Goal: Task Accomplishment & Management: Use online tool/utility

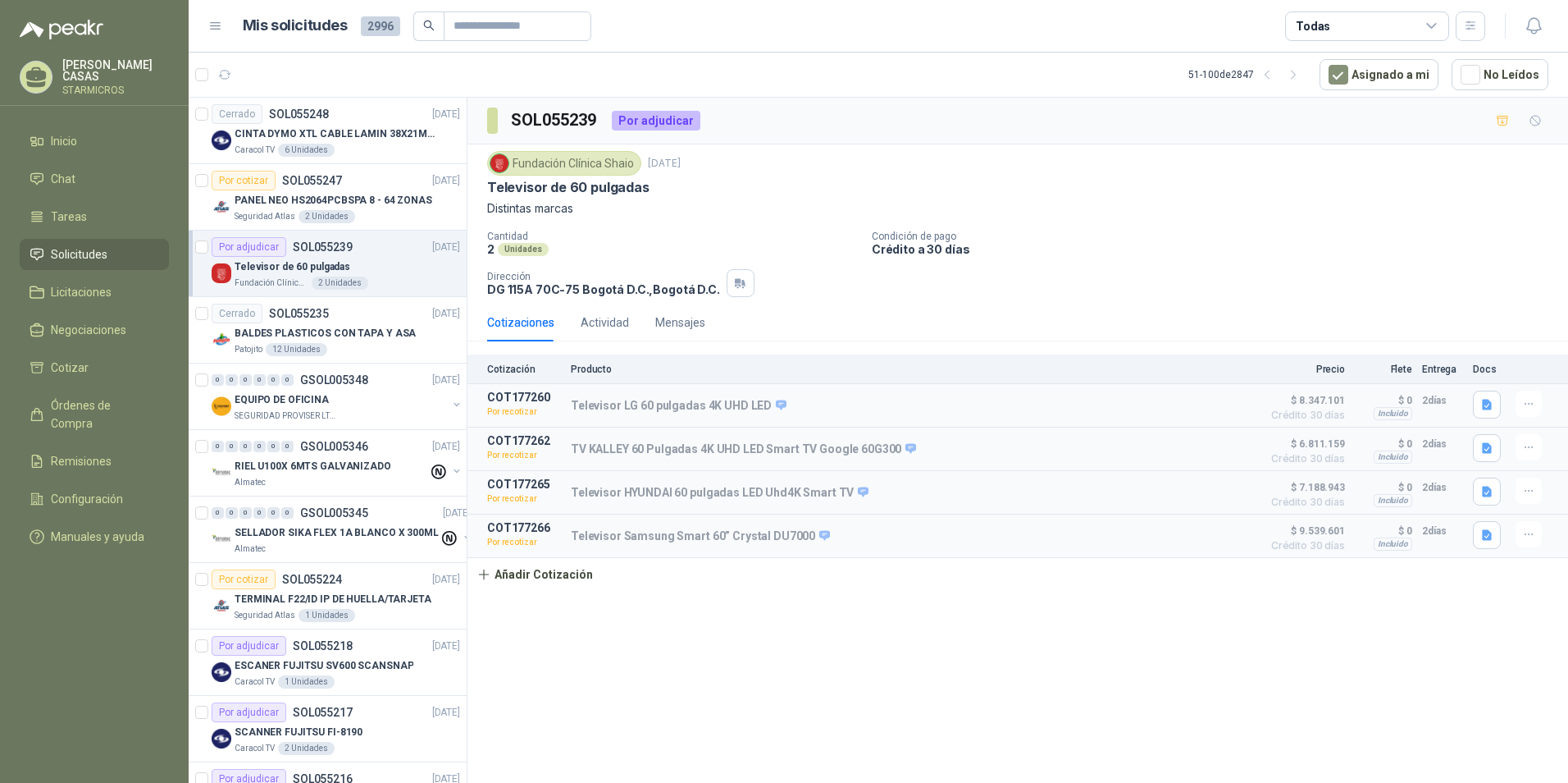
scroll to position [0, 9]
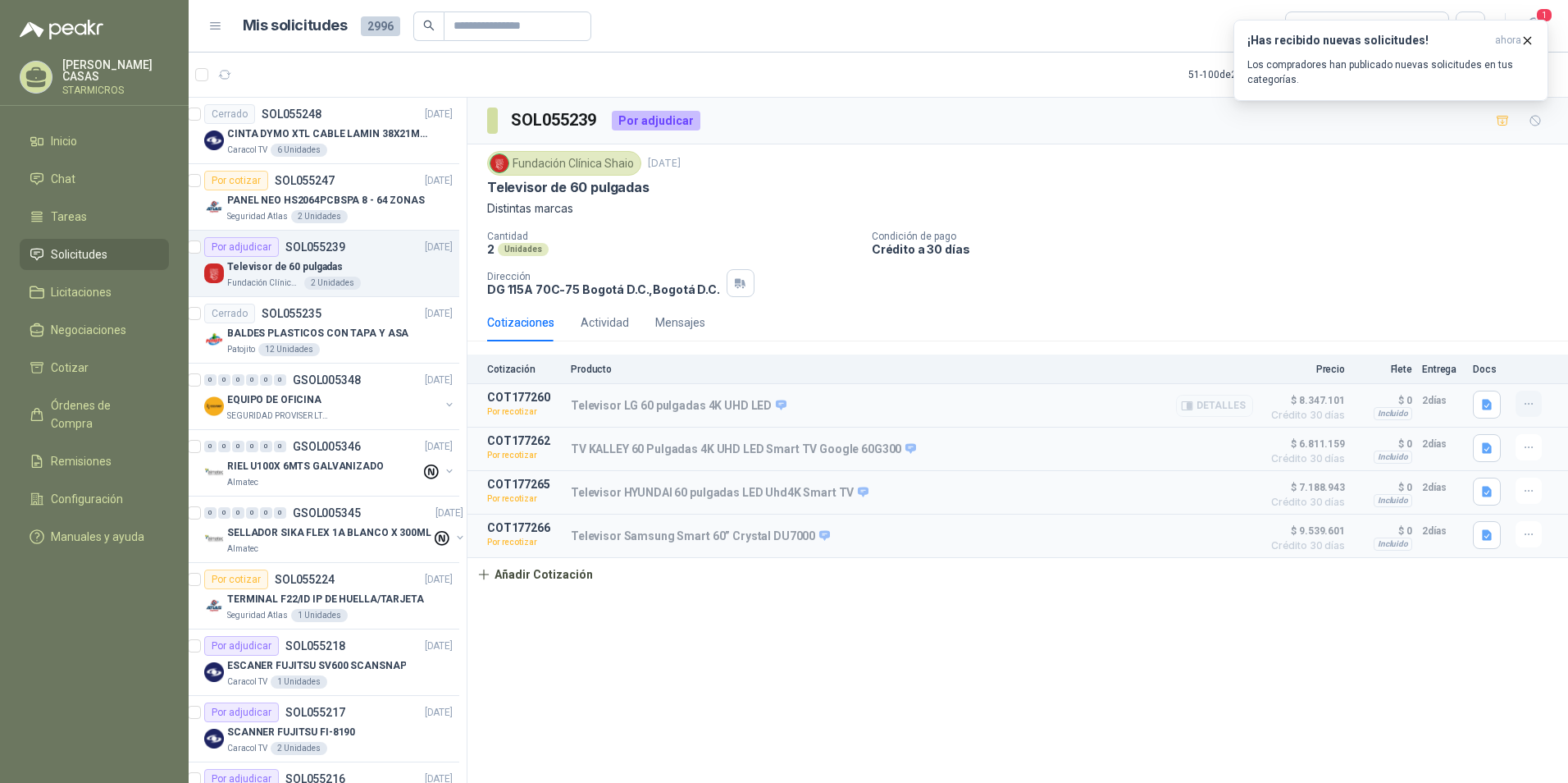
click at [1530, 402] on icon "button" at bounding box center [1529, 404] width 14 height 14
click at [1472, 360] on button "Re-cotizar" at bounding box center [1496, 367] width 131 height 26
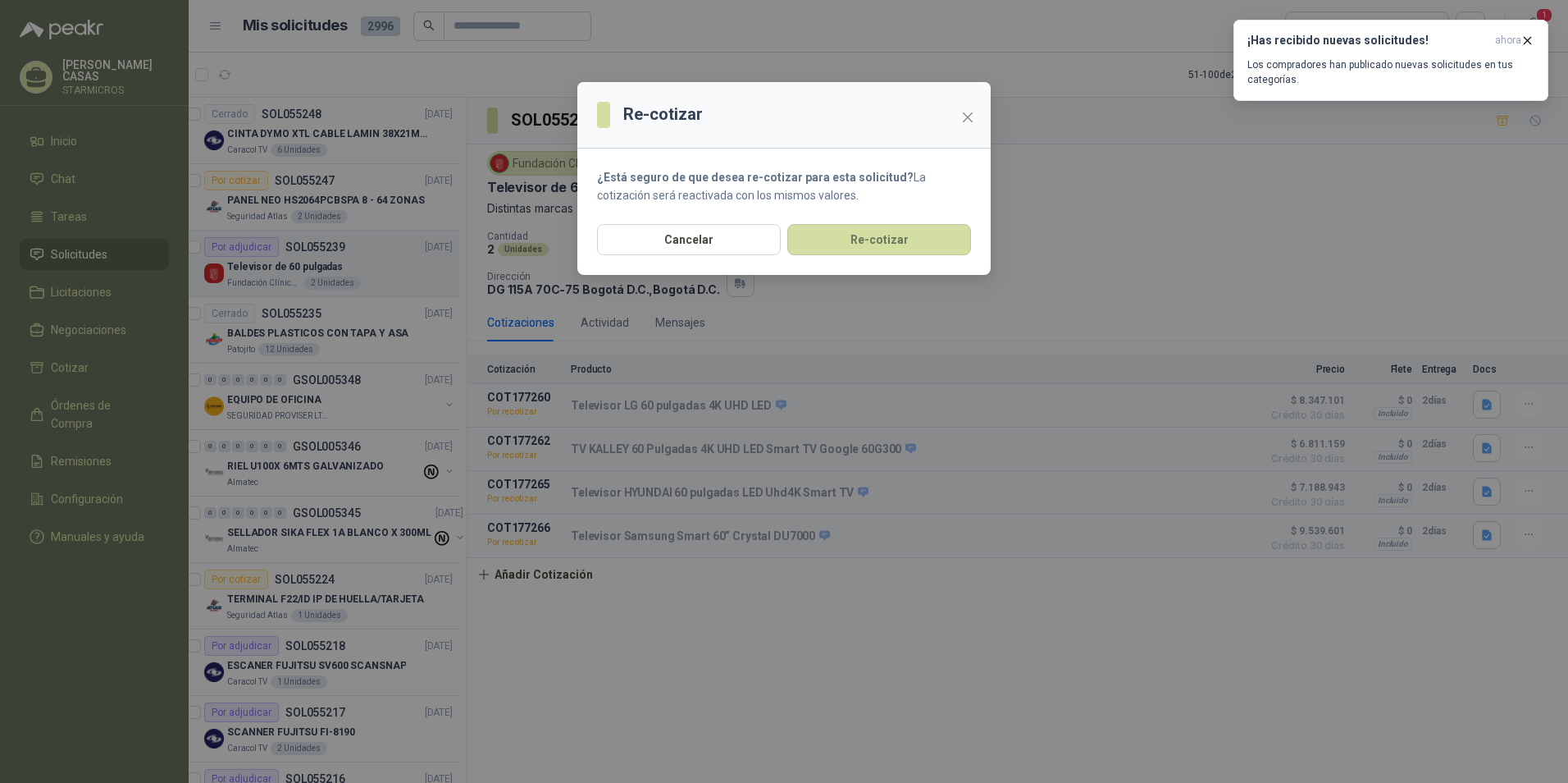
drag, startPoint x: 927, startPoint y: 245, endPoint x: 886, endPoint y: 447, distance: 206.1
click at [886, 447] on div "Re-cotizar ¿Está seguro de que desea re-cotizar para esta solicitud? La cotizac…" at bounding box center [784, 391] width 1568 height 783
click at [778, 240] on button "Cancelar" at bounding box center [688, 239] width 183 height 31
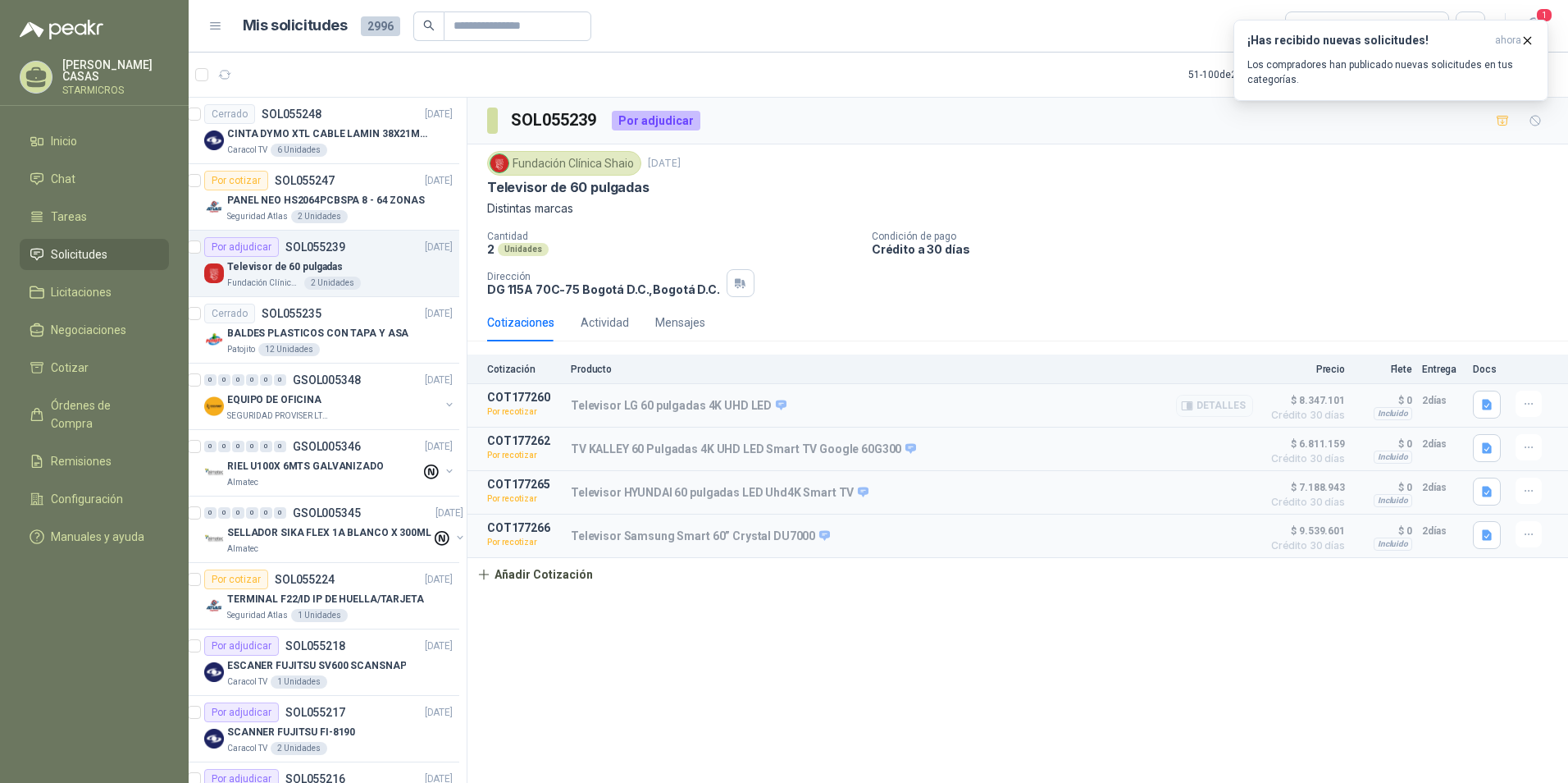
click at [1205, 393] on div "Detalles" at bounding box center [1215, 405] width 77 height 29
click at [1201, 404] on button "Detalles" at bounding box center [1215, 406] width 77 height 22
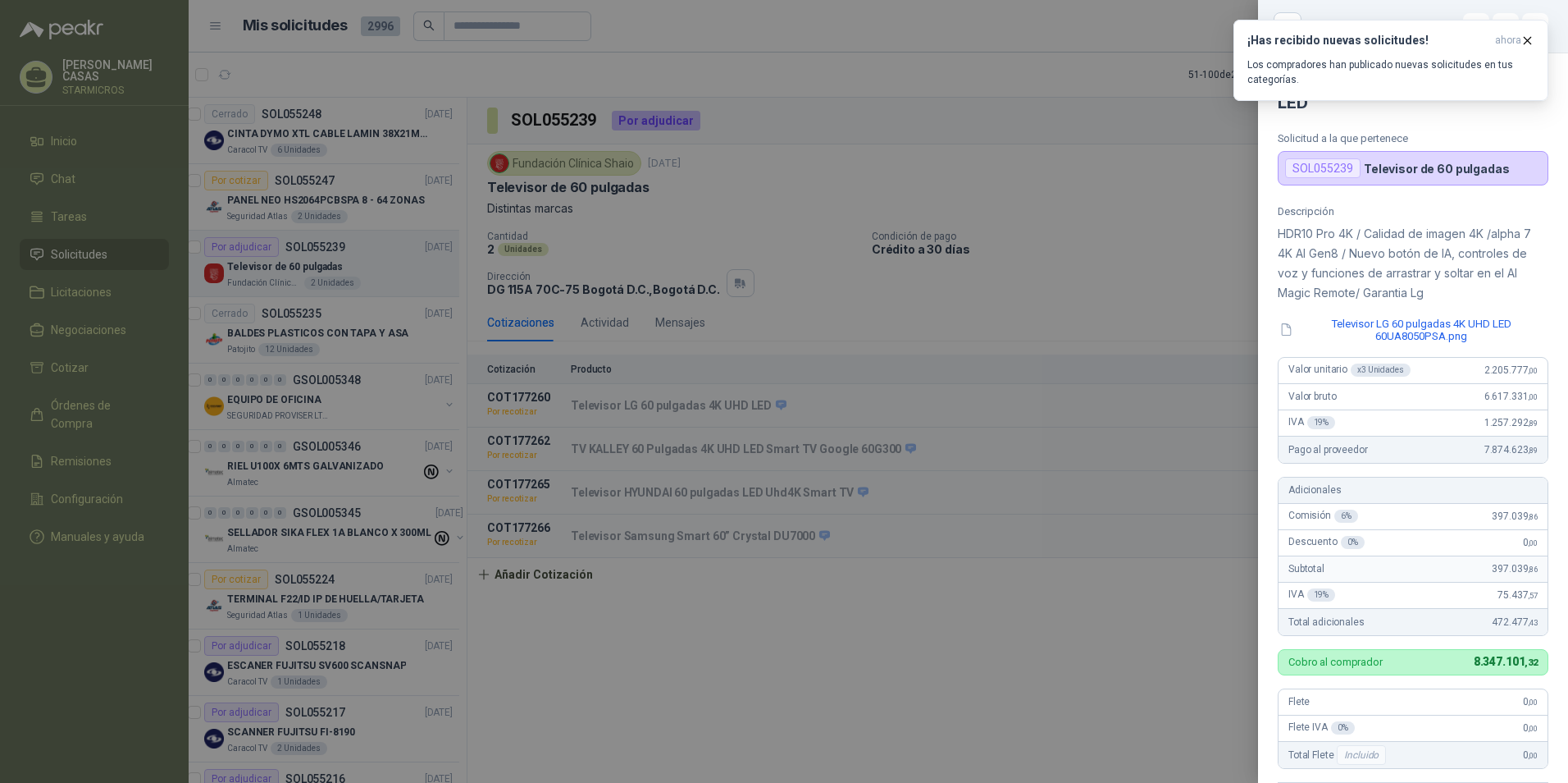
scroll to position [382, 0]
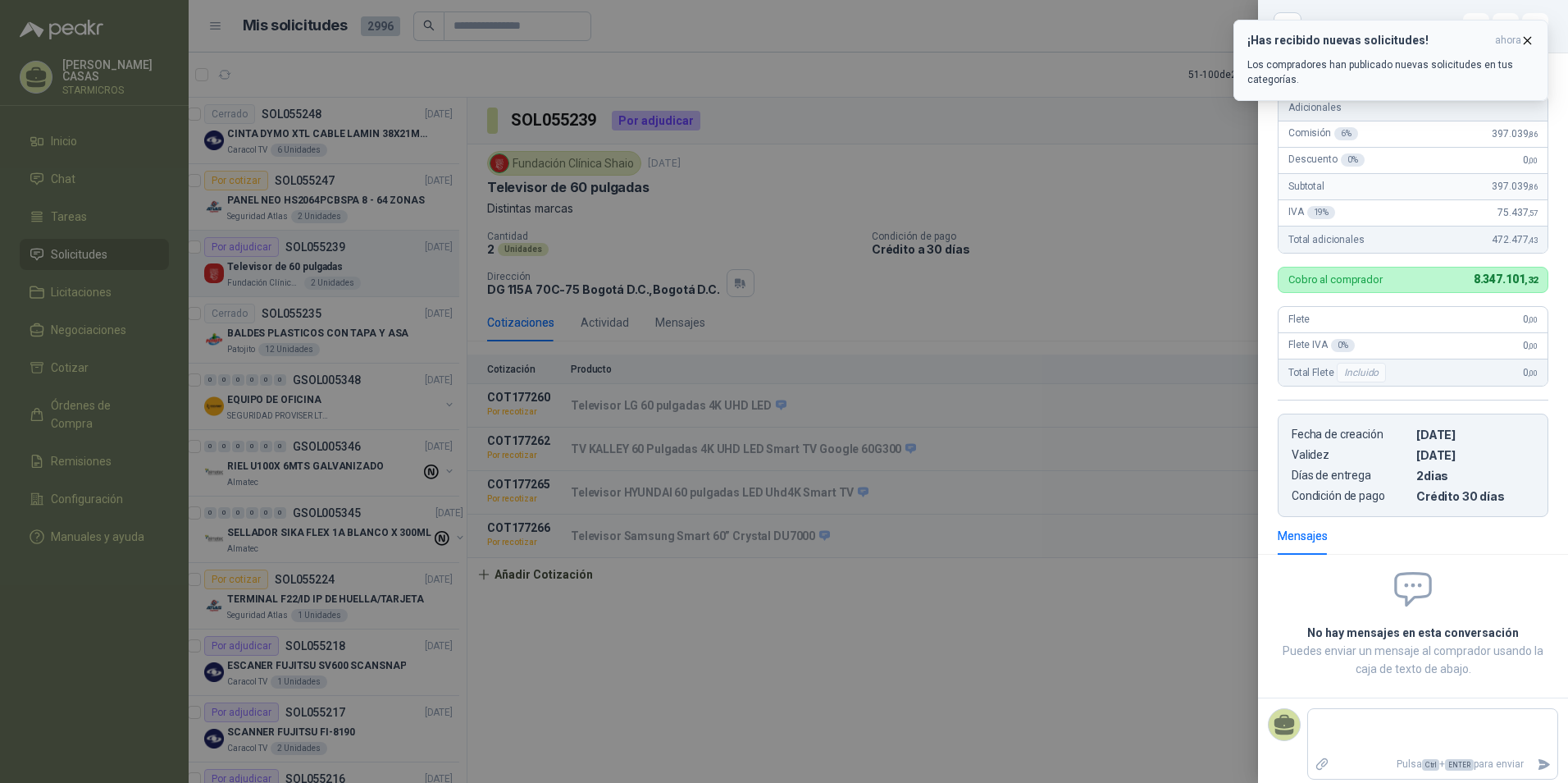
click at [1528, 43] on icon "button" at bounding box center [1528, 40] width 14 height 14
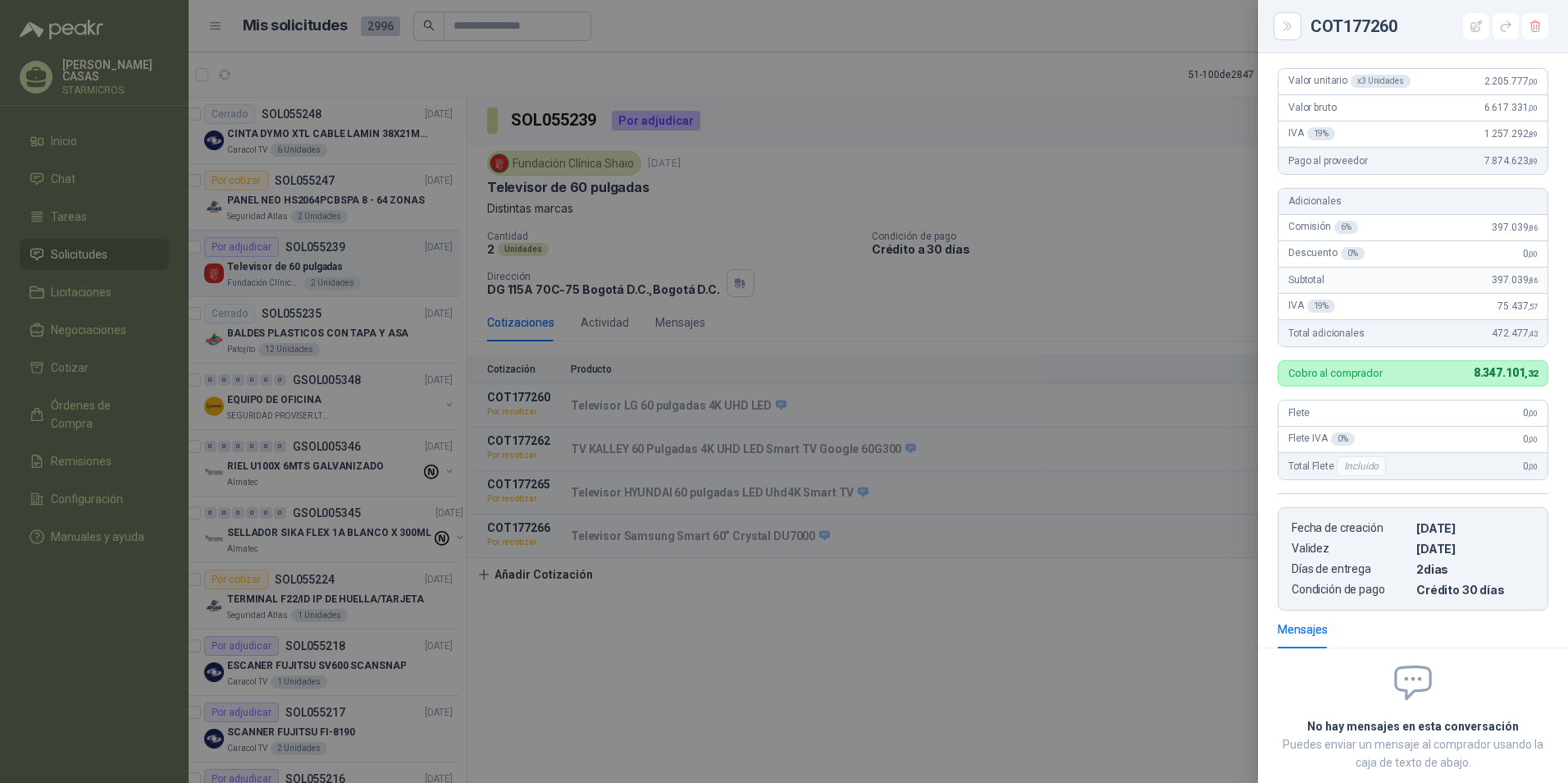
scroll to position [390, 0]
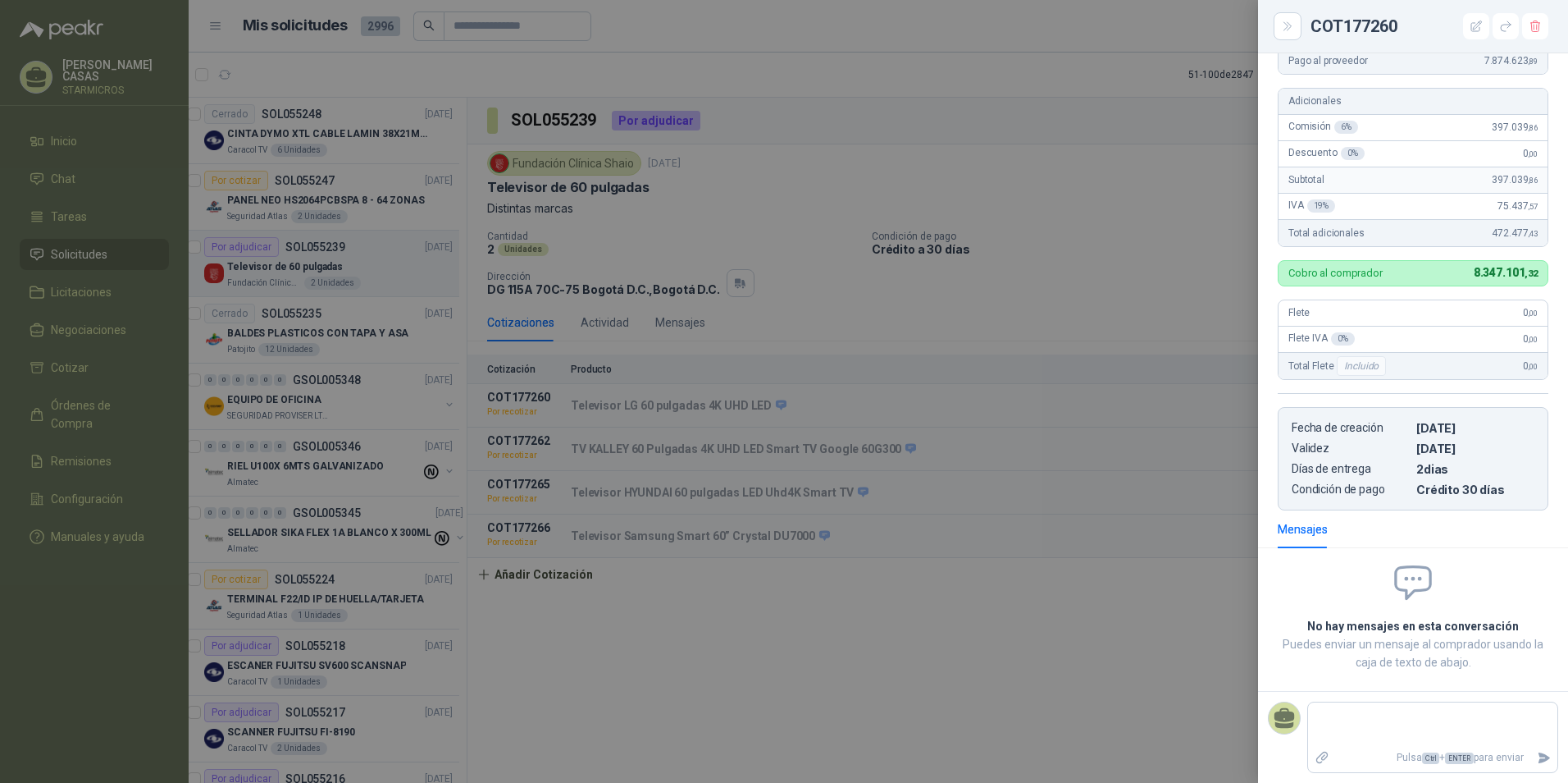
click at [1179, 250] on div at bounding box center [784, 391] width 1568 height 783
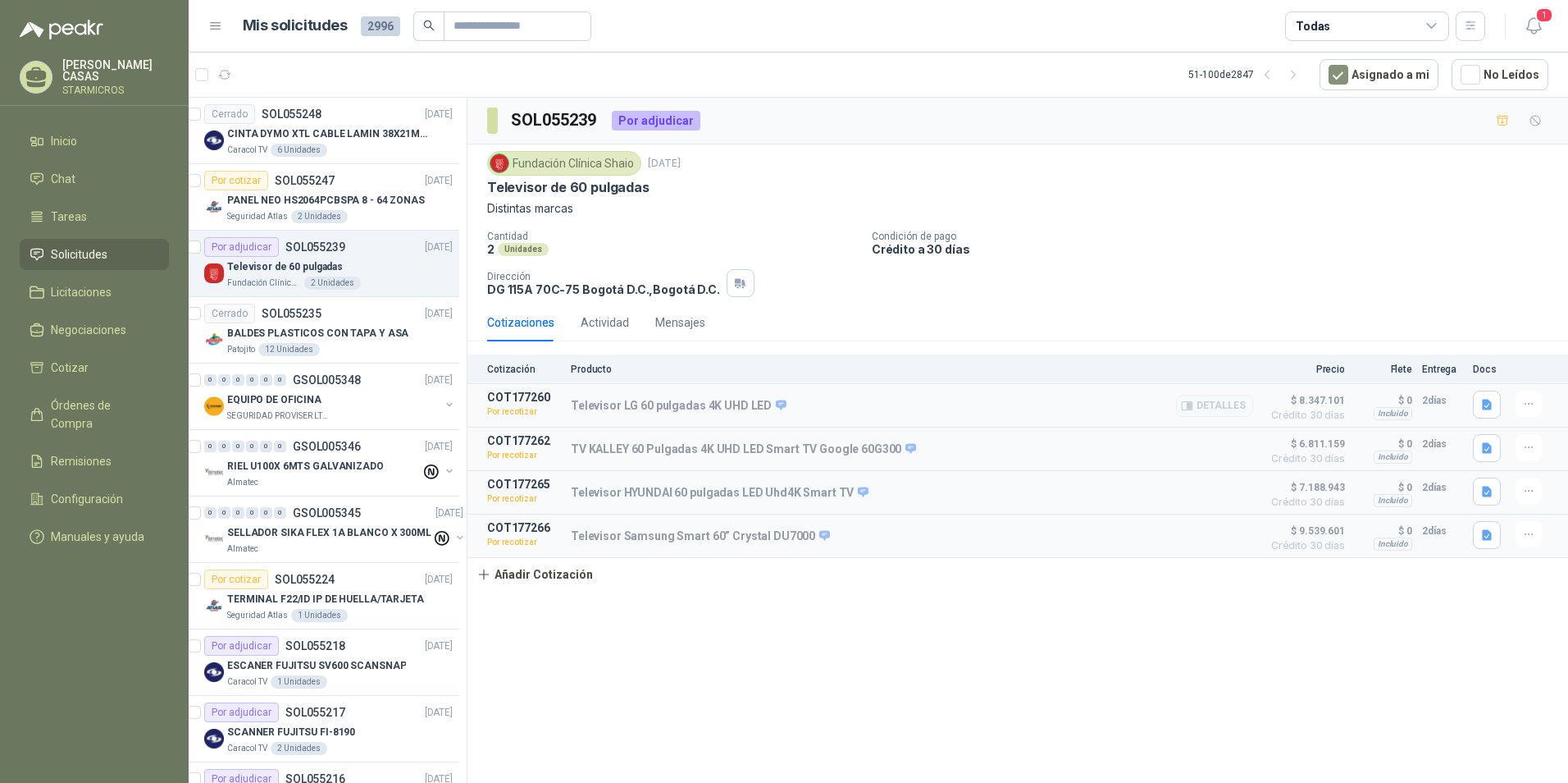
click at [1541, 404] on div at bounding box center [1532, 403] width 33 height 26
click at [1533, 407] on icon "button" at bounding box center [1529, 404] width 14 height 14
click at [828, 587] on div "Cotización Producto Precio Flete Entrega Docs COT177260 Por recotizar Televisor…" at bounding box center [1018, 472] width 1100 height 236
click at [1525, 547] on button "button" at bounding box center [1528, 534] width 26 height 26
click at [1482, 506] on button "Re-cotizar" at bounding box center [1496, 500] width 131 height 26
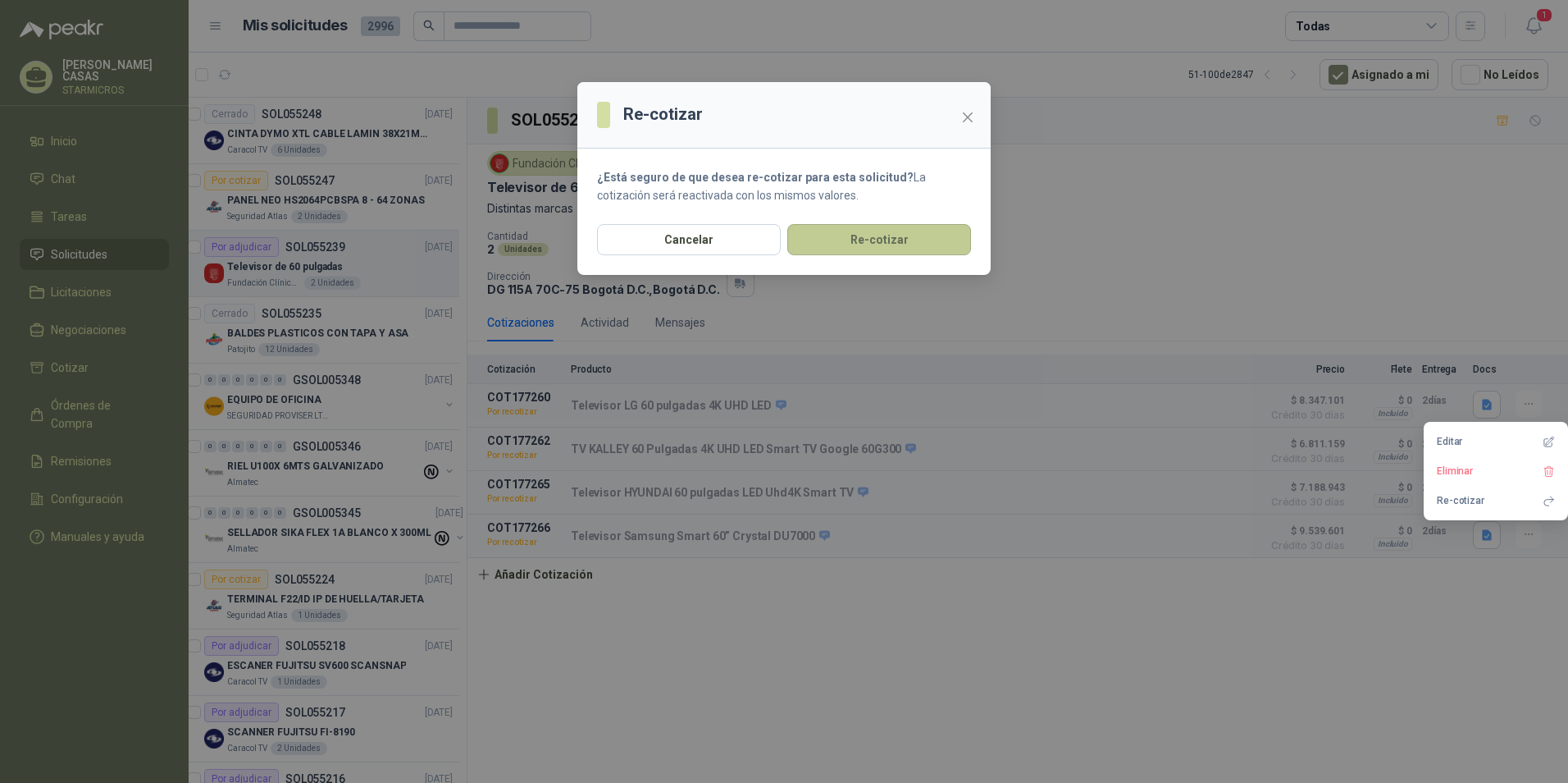
click at [850, 245] on button "Re-cotizar" at bounding box center [878, 239] width 183 height 31
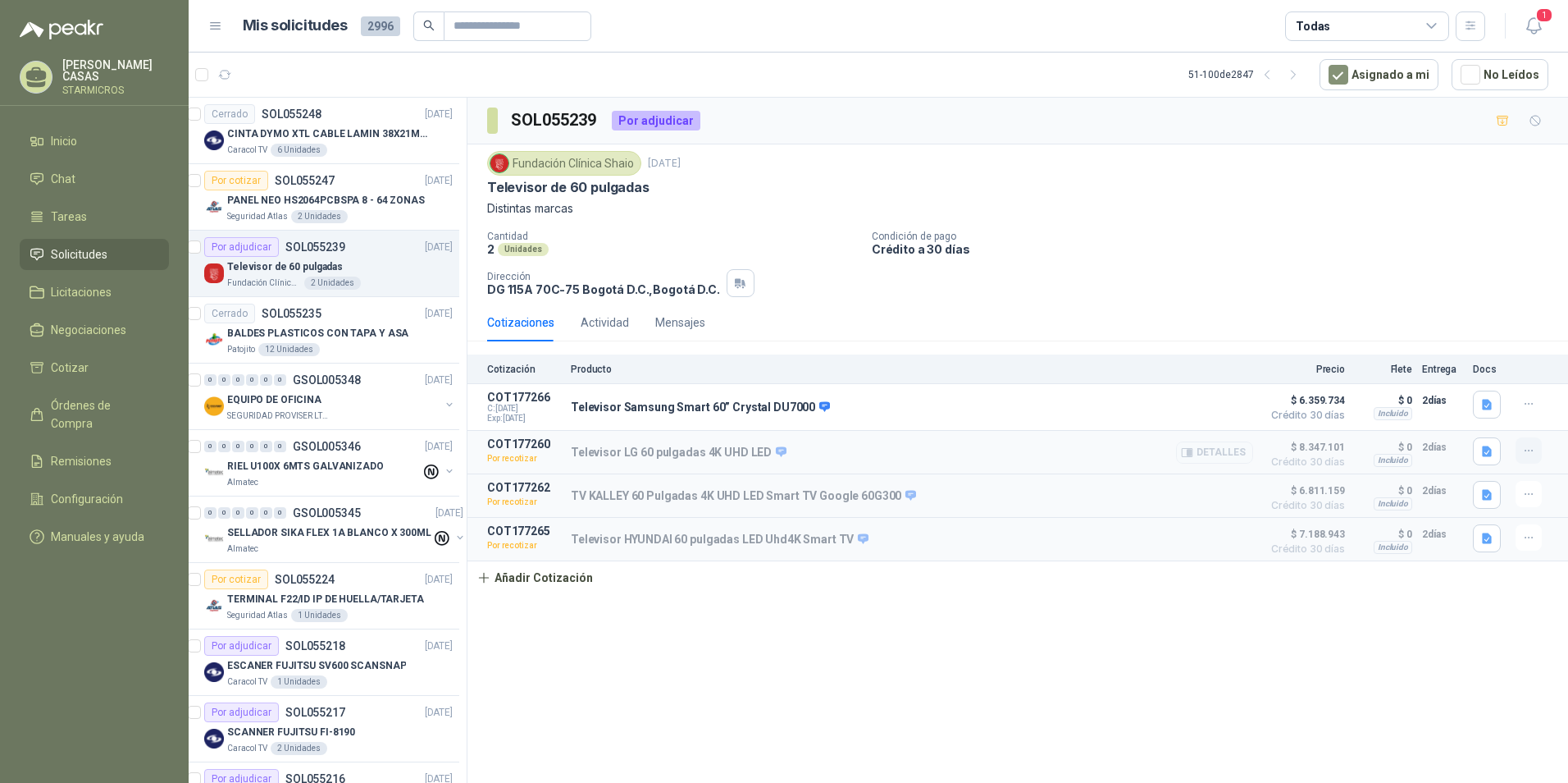
click at [1522, 452] on icon "button" at bounding box center [1529, 451] width 14 height 14
click at [1468, 413] on button "Re-cotizar" at bounding box center [1496, 415] width 131 height 26
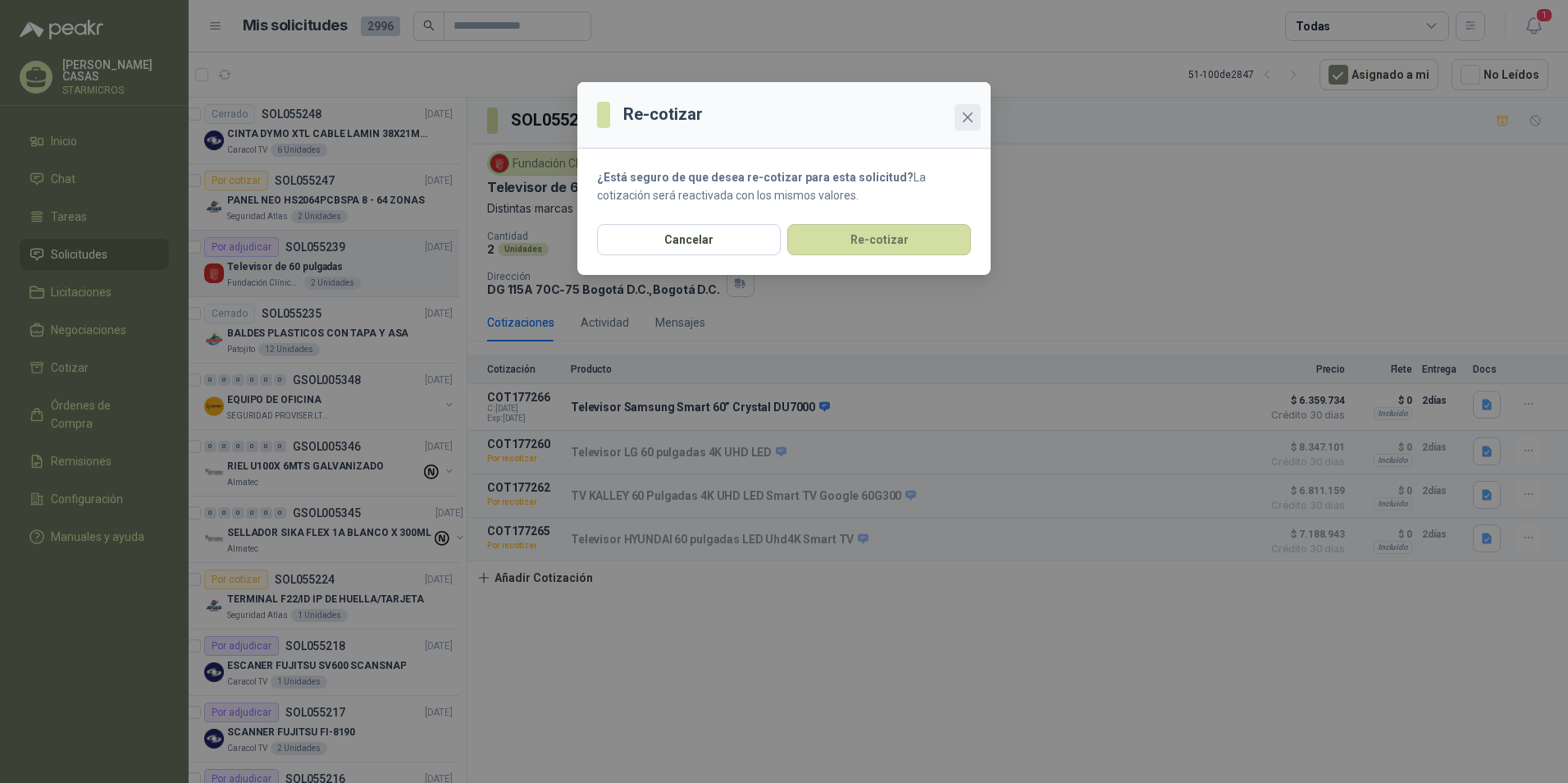
click at [965, 117] on icon "close" at bounding box center [967, 117] width 13 height 13
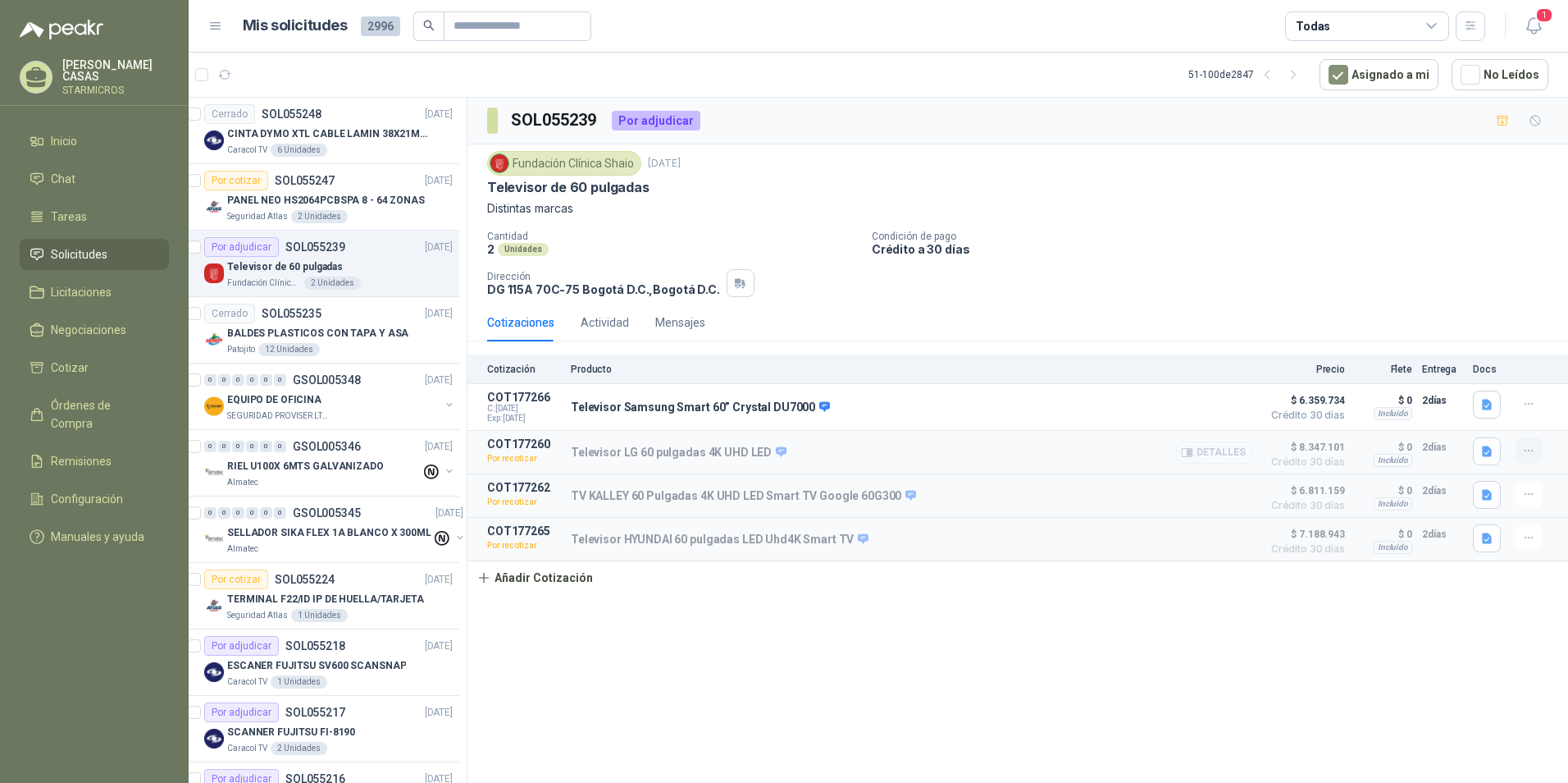
click at [1529, 456] on icon "button" at bounding box center [1529, 451] width 14 height 14
click at [1466, 419] on button "Re-cotizar" at bounding box center [1496, 415] width 131 height 26
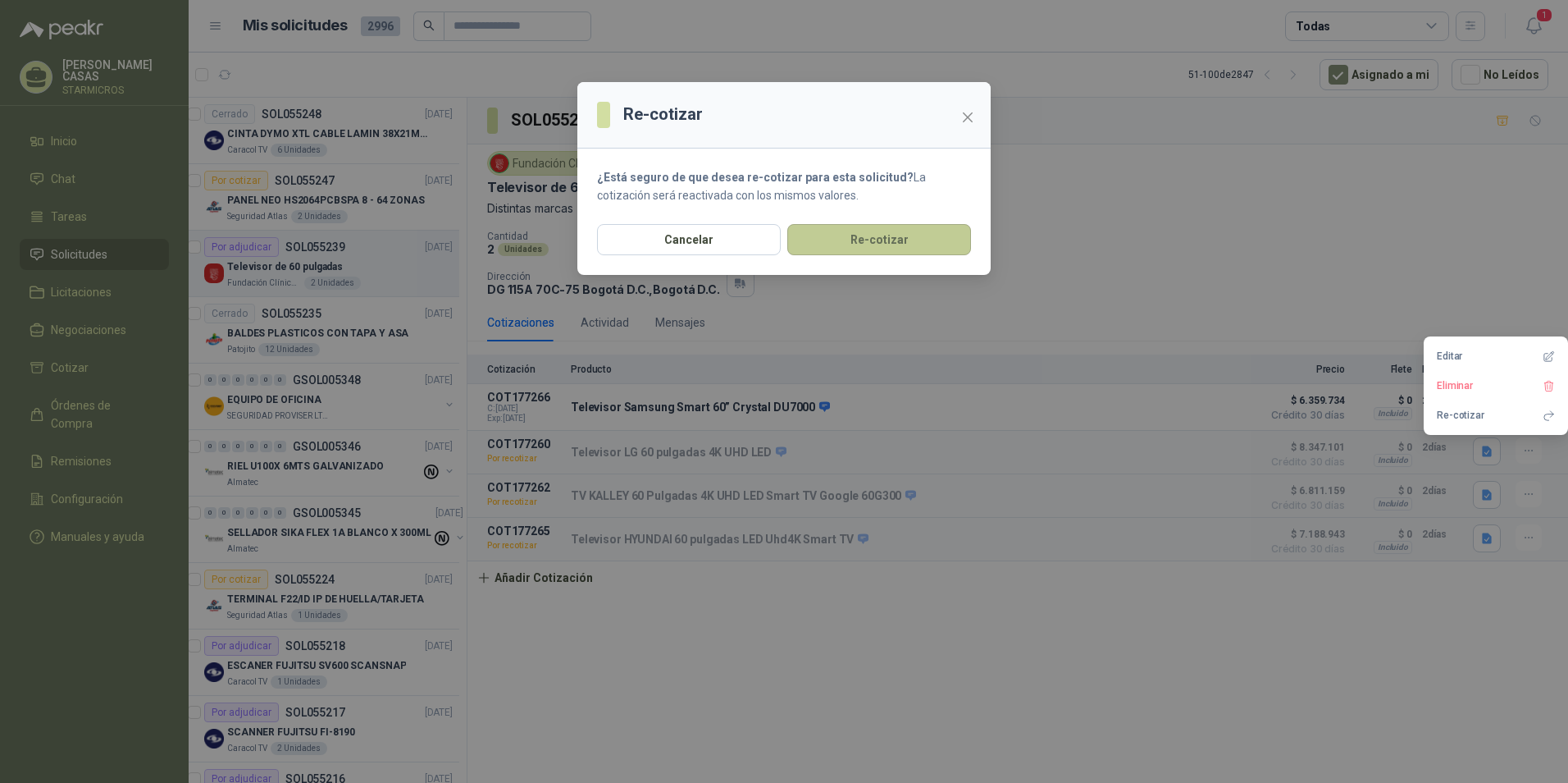
click at [926, 252] on button "Re-cotizar" at bounding box center [878, 239] width 183 height 31
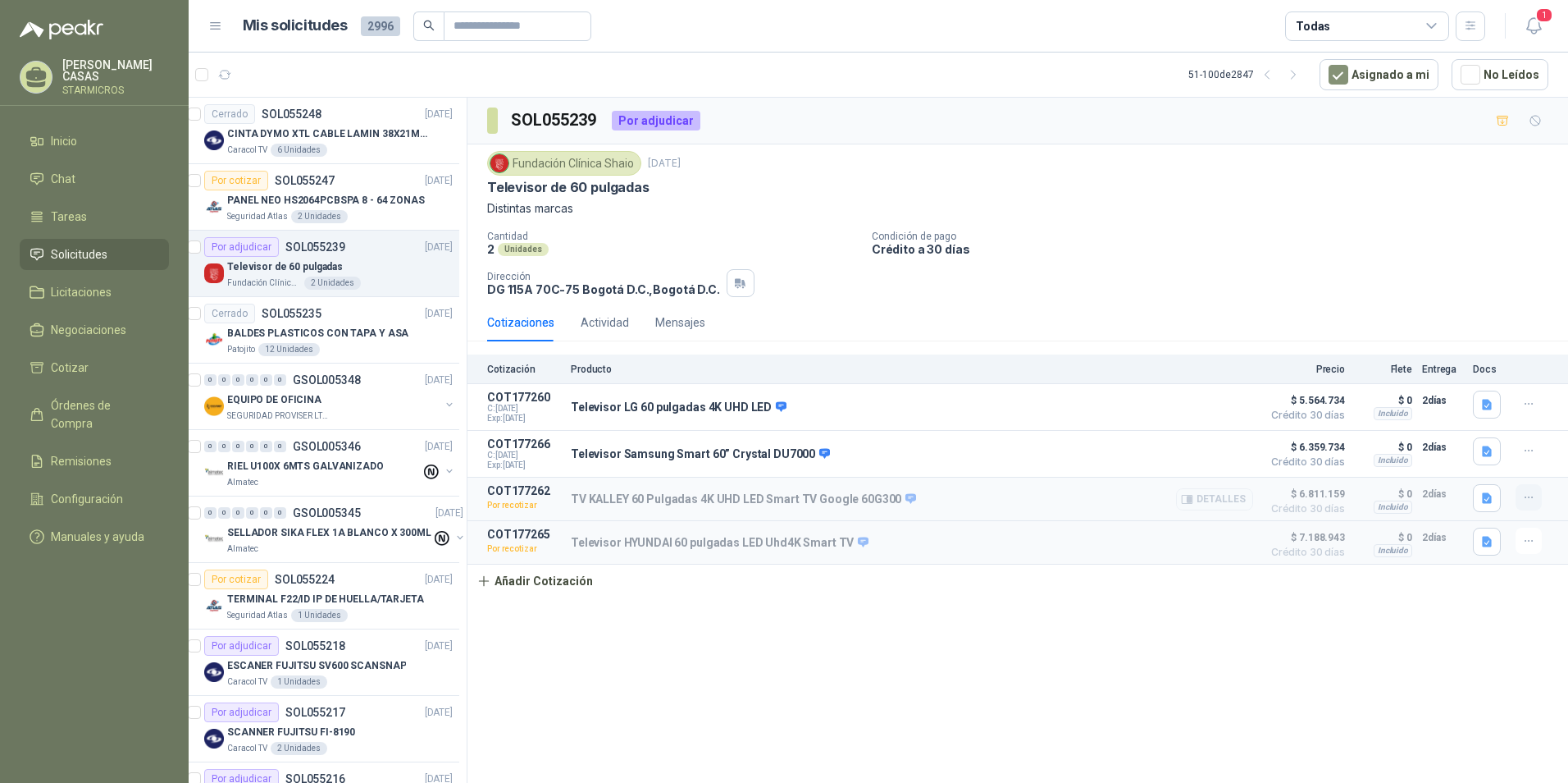
click at [1534, 506] on button "button" at bounding box center [1528, 497] width 26 height 26
click at [1468, 464] on button "Re-cotizar" at bounding box center [1496, 463] width 131 height 26
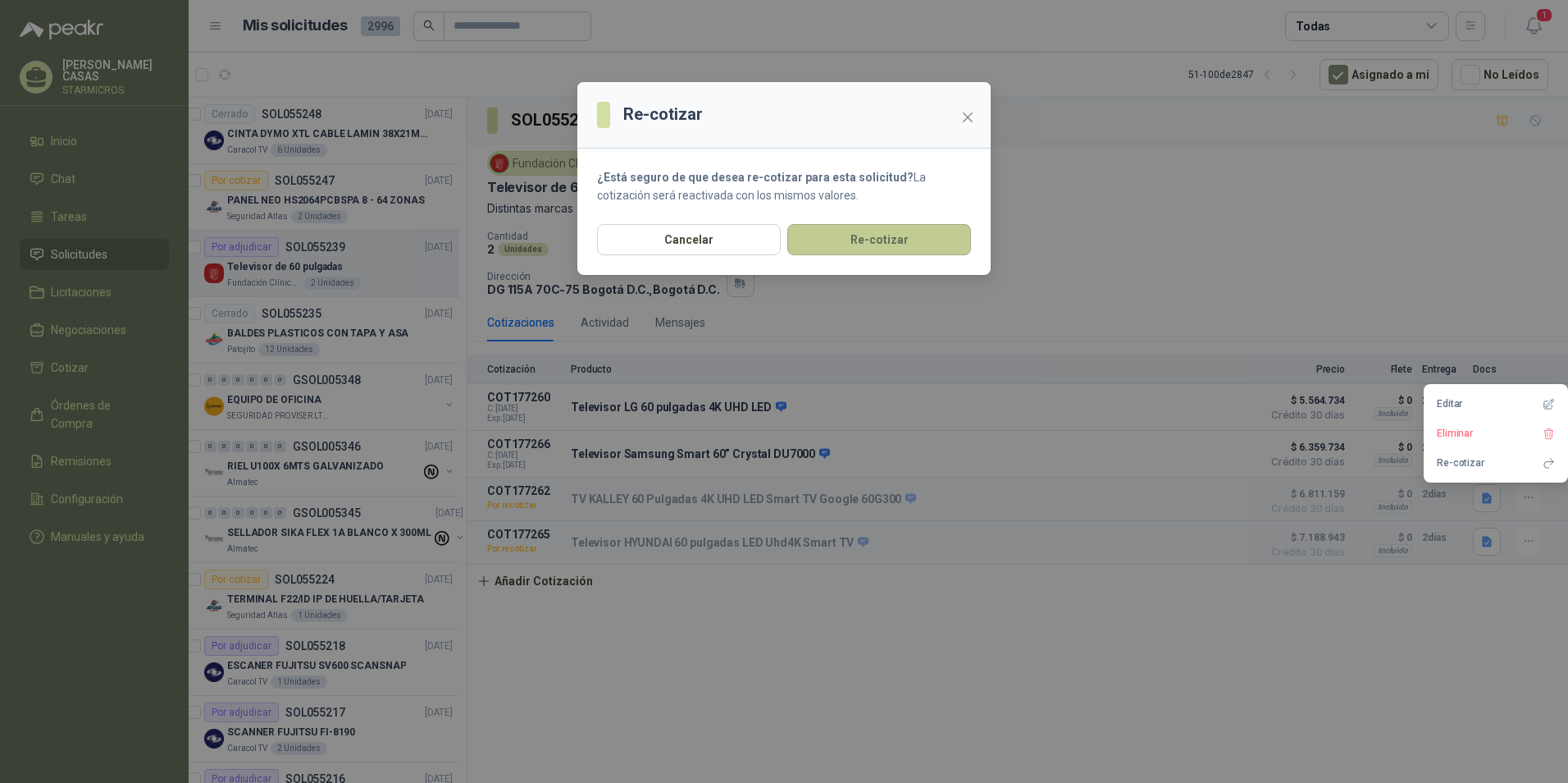
click at [878, 250] on button "Re-cotizar" at bounding box center [878, 239] width 183 height 31
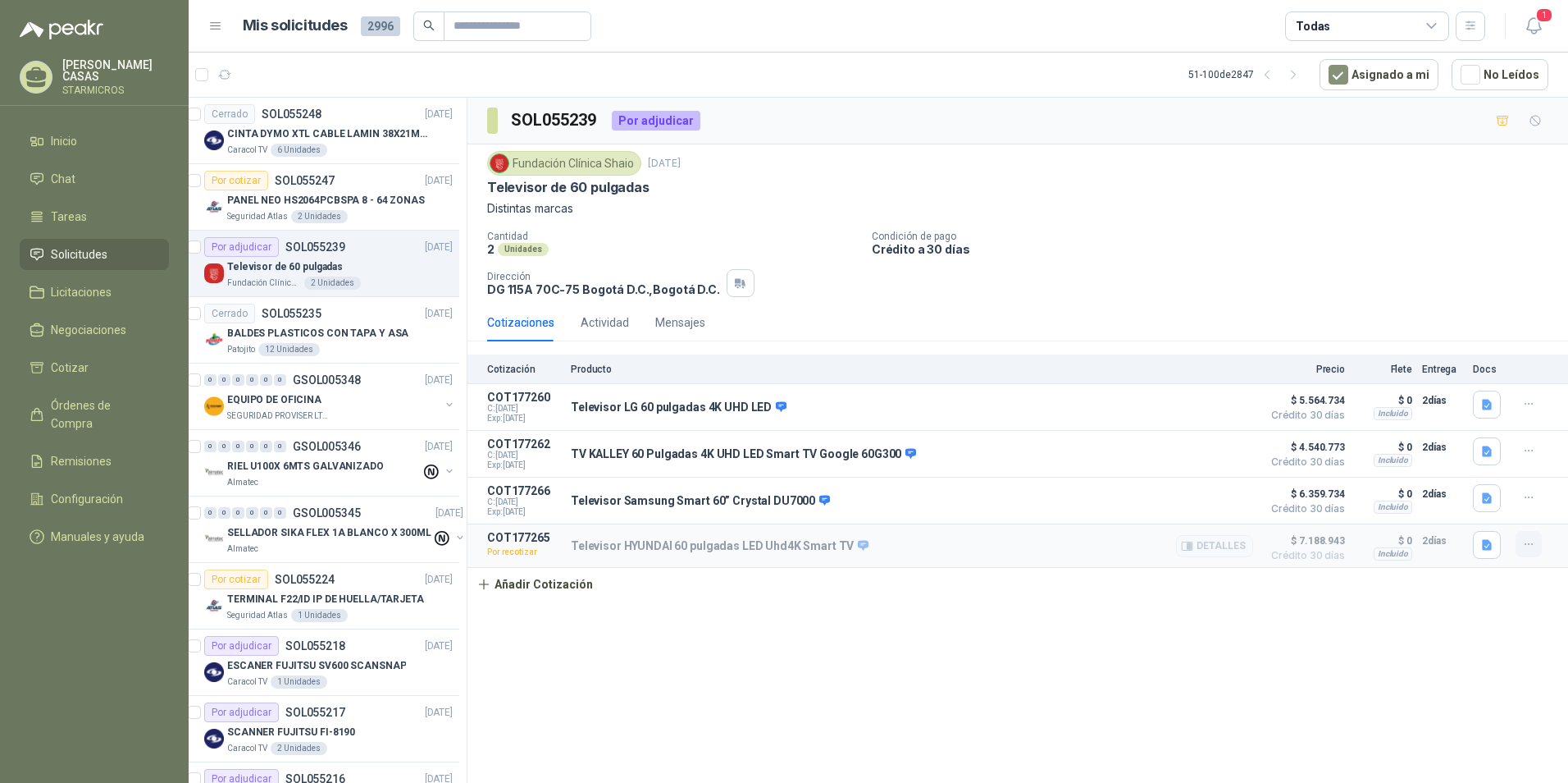
click at [1520, 545] on button "button" at bounding box center [1528, 544] width 26 height 26
click at [1448, 513] on button "Re-cotizar" at bounding box center [1496, 510] width 131 height 26
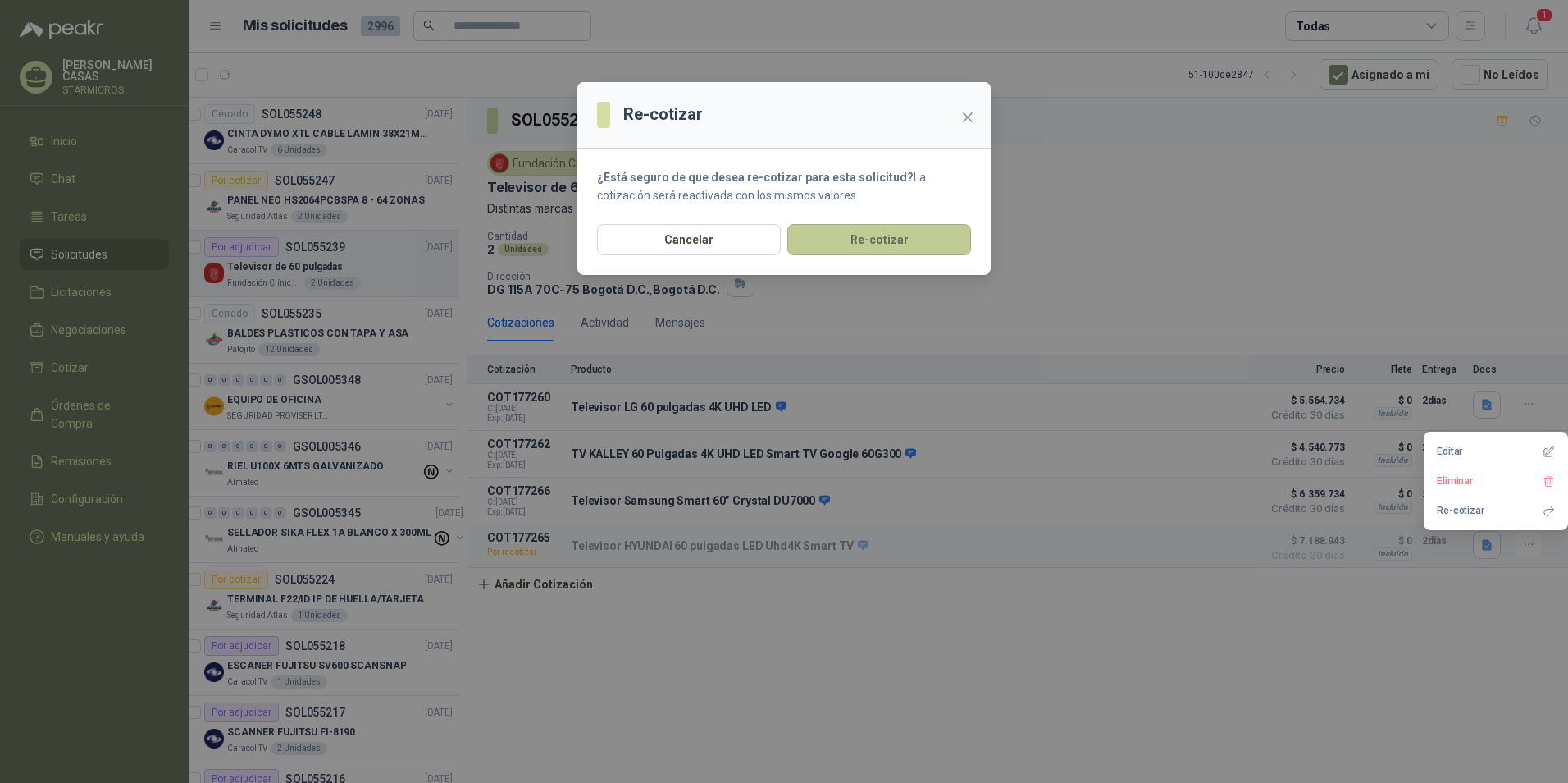
click at [902, 248] on button "Re-cotizar" at bounding box center [878, 239] width 183 height 31
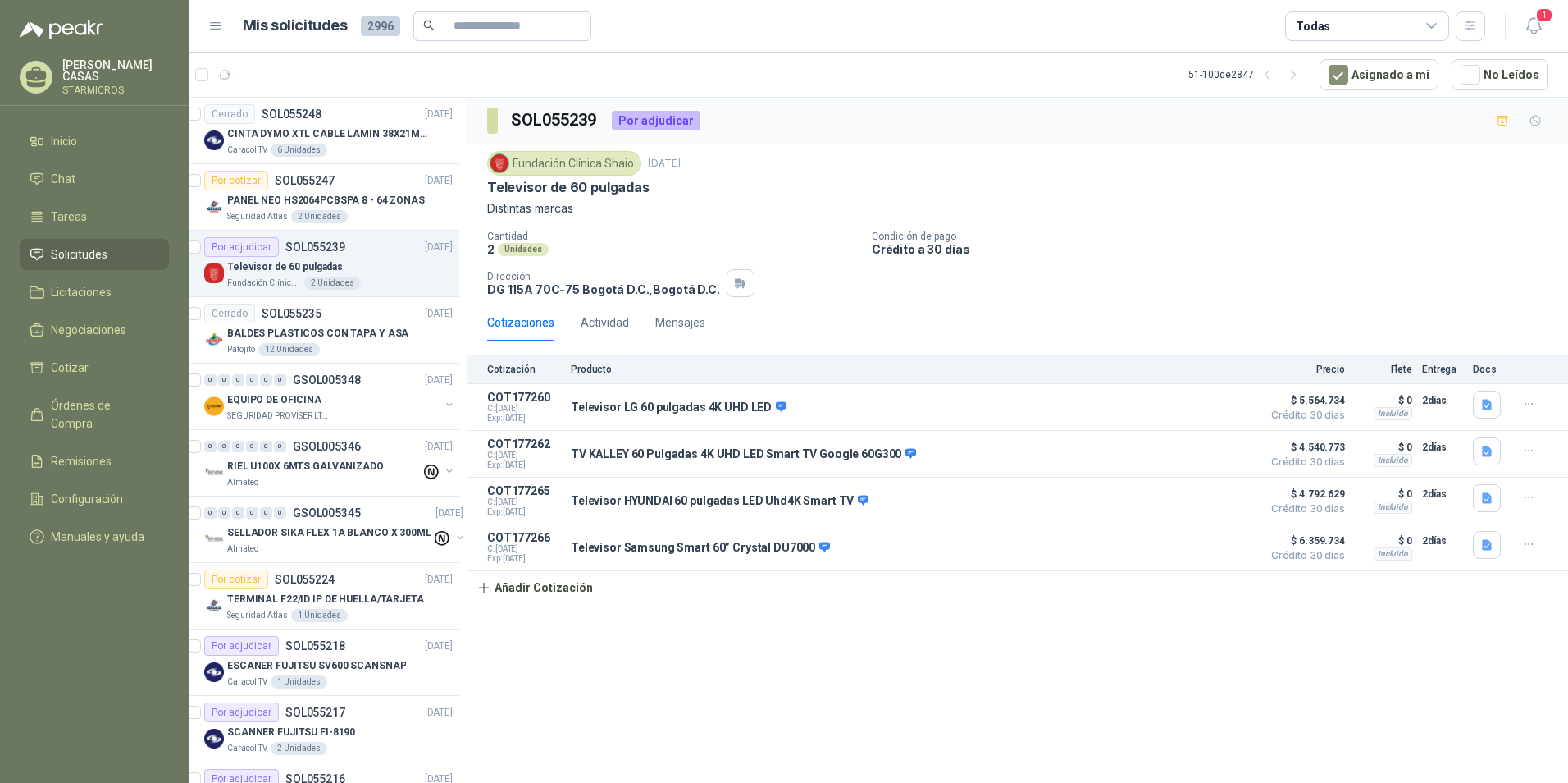
drag, startPoint x: 1232, startPoint y: 402, endPoint x: 1081, endPoint y: 597, distance: 246.6
click at [1092, 591] on div "Cotización Producto Precio Flete Entrega Docs COT177260 C: [DATE] Exp: [DATE] T…" at bounding box center [1018, 479] width 1100 height 250
click at [986, 662] on div "SOL055239 Por adjudicar Fundación Clínica Shaio [DATE] Televisor de 60 pulgadas…" at bounding box center [1018, 443] width 1100 height 691
